Goal: Transaction & Acquisition: Purchase product/service

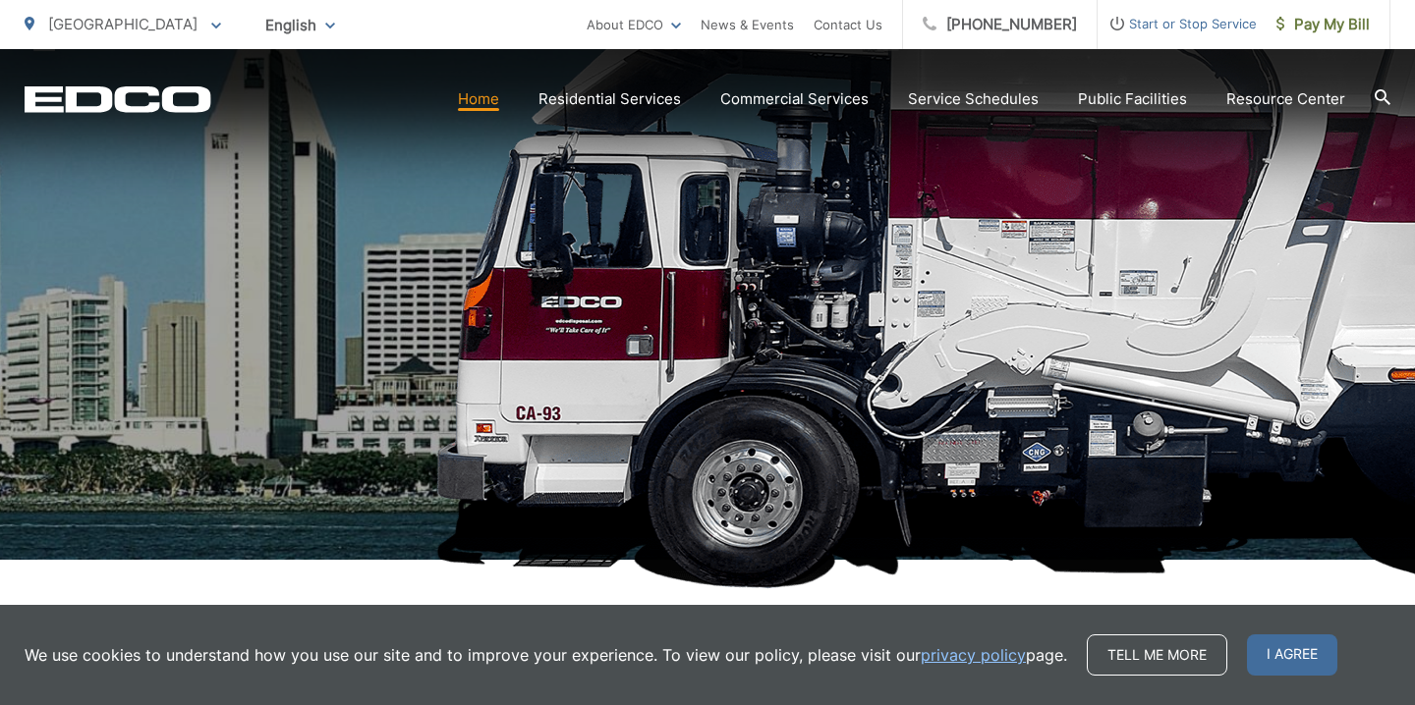
scroll to position [386, 0]
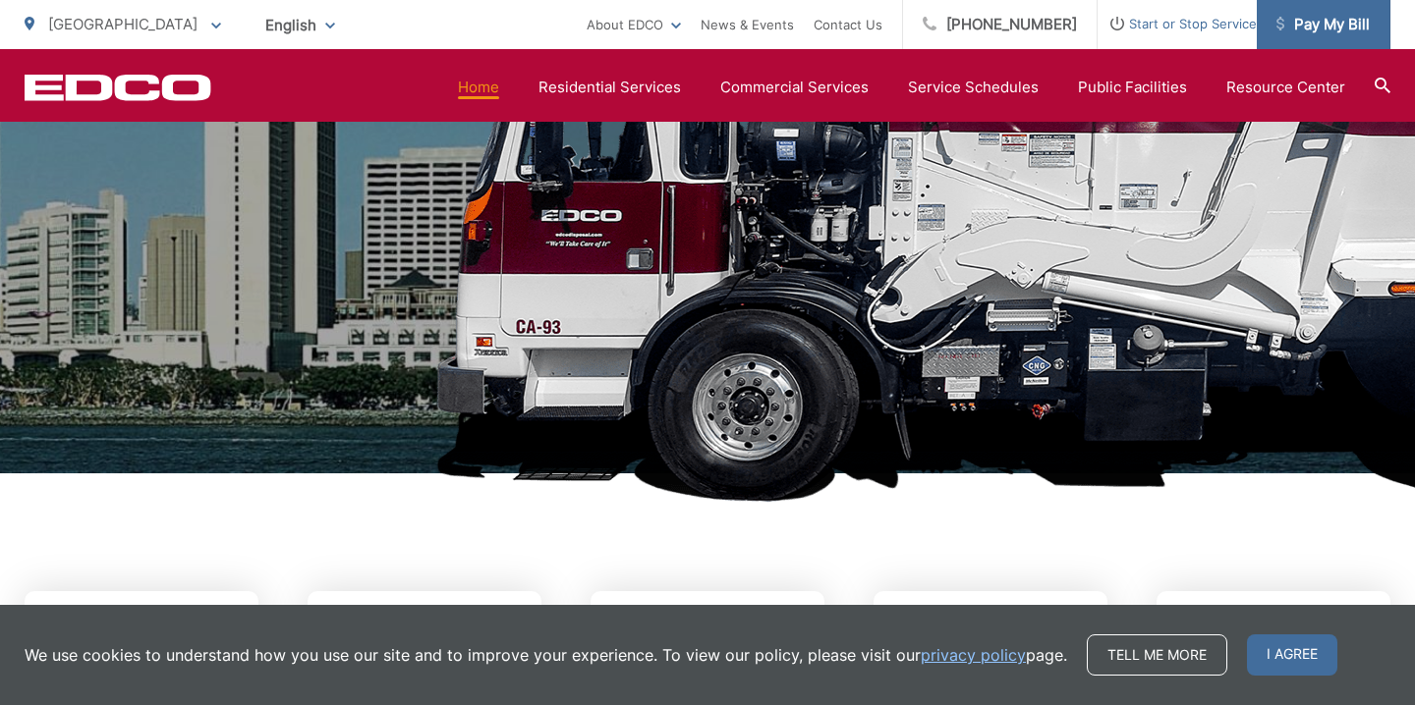
click at [1306, 28] on span "Pay My Bill" at bounding box center [1322, 25] width 93 height 24
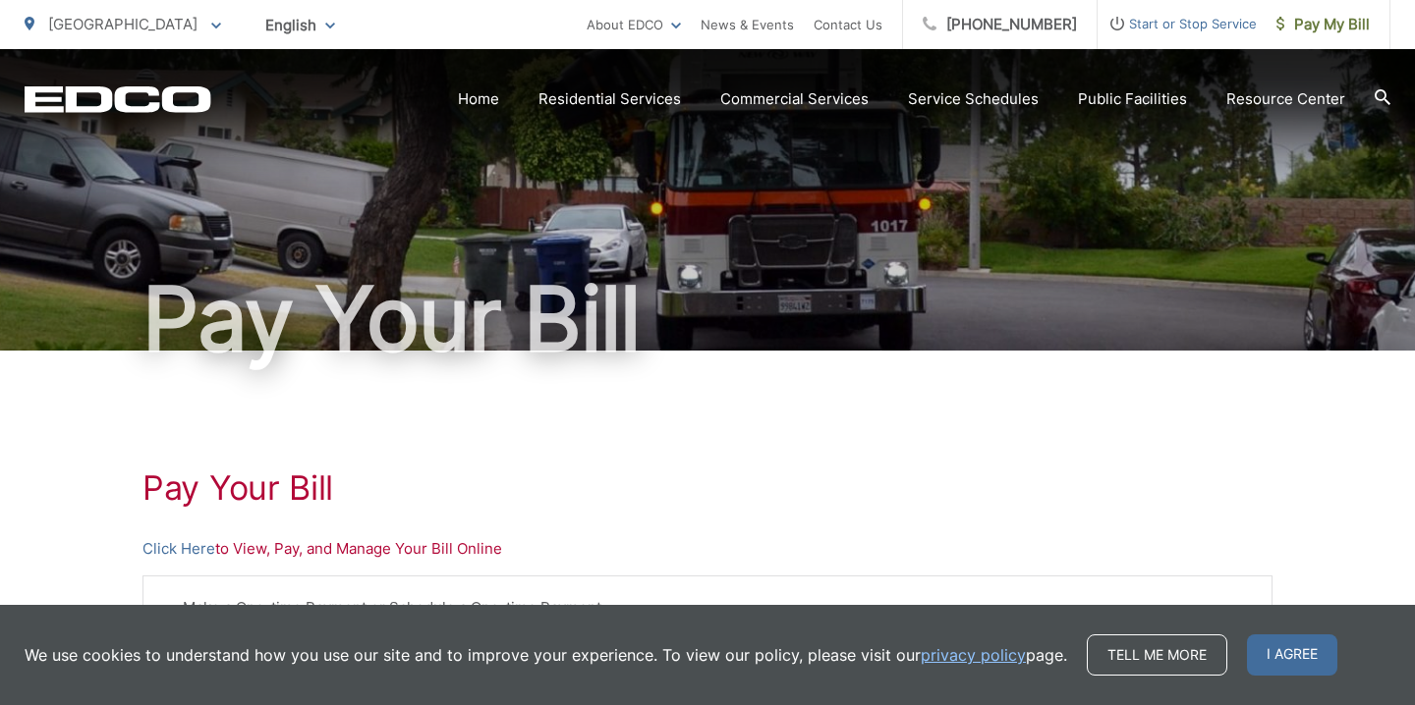
scroll to position [93, 0]
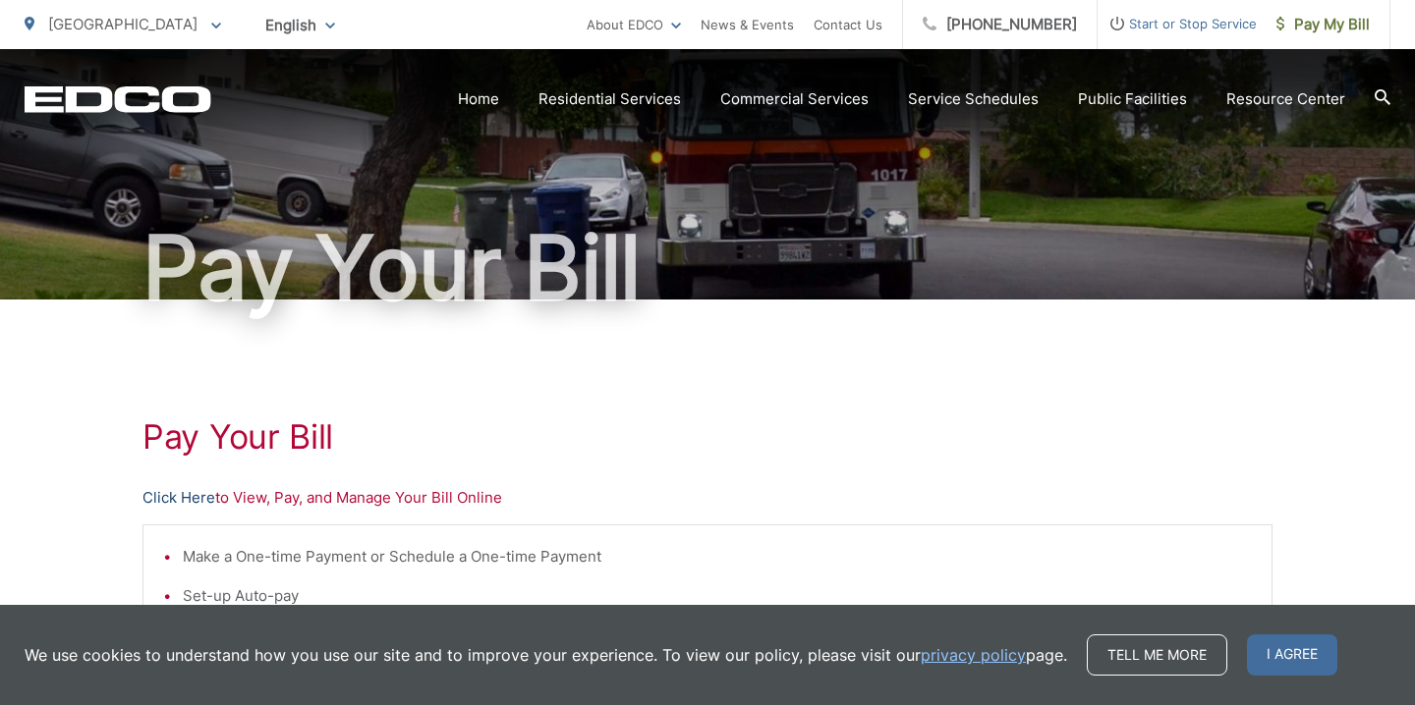
click at [169, 501] on link "Click Here" at bounding box center [178, 498] width 73 height 24
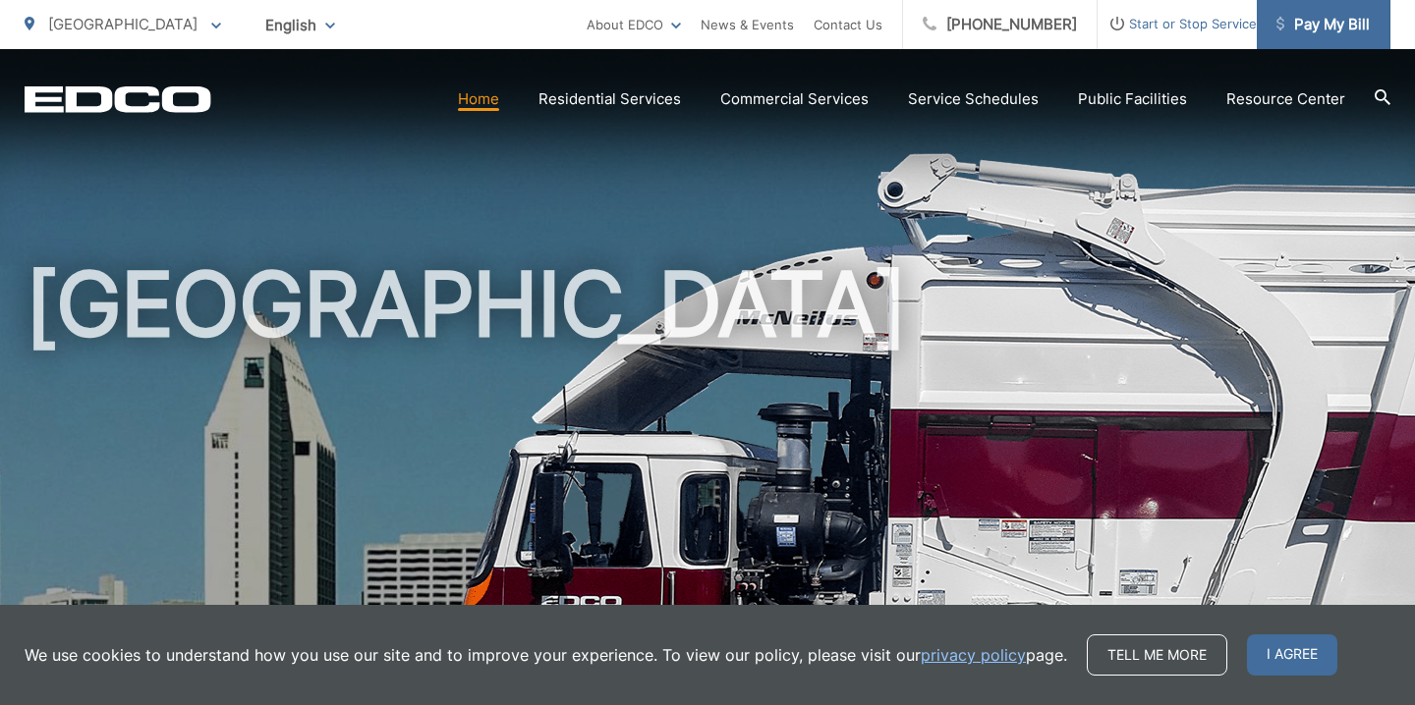
click at [1304, 17] on span "Pay My Bill" at bounding box center [1322, 25] width 93 height 24
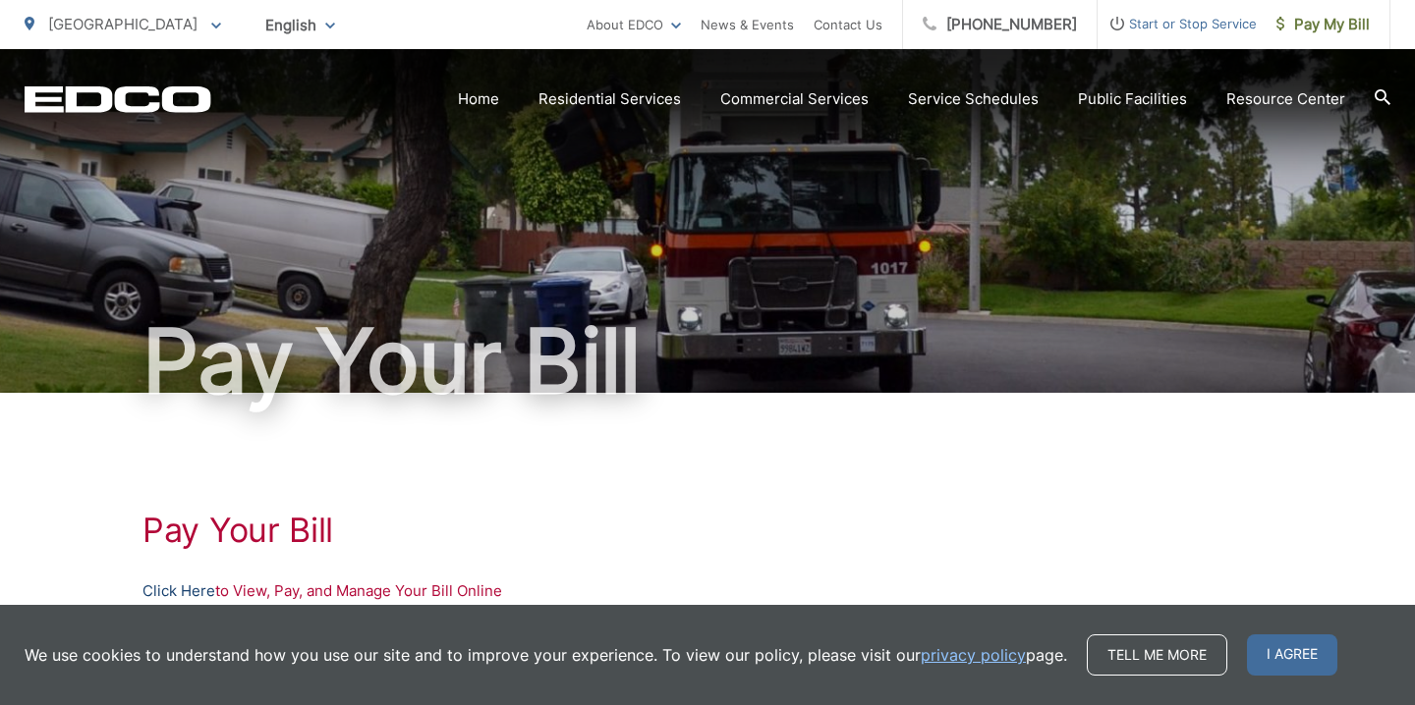
click at [156, 593] on link "Click Here" at bounding box center [178, 592] width 73 height 24
